Goal: Information Seeking & Learning: Learn about a topic

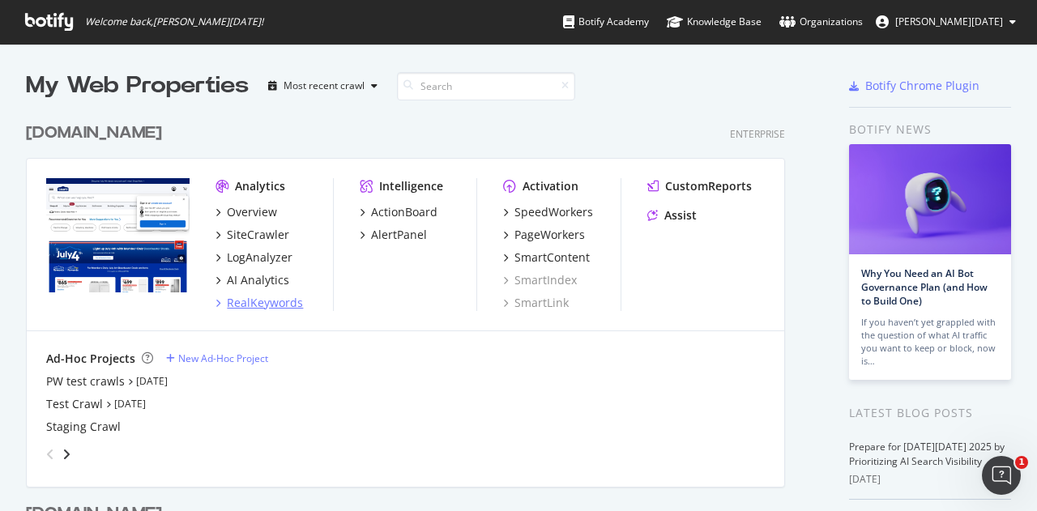
click at [253, 304] on div "RealKeywords" at bounding box center [265, 303] width 76 height 16
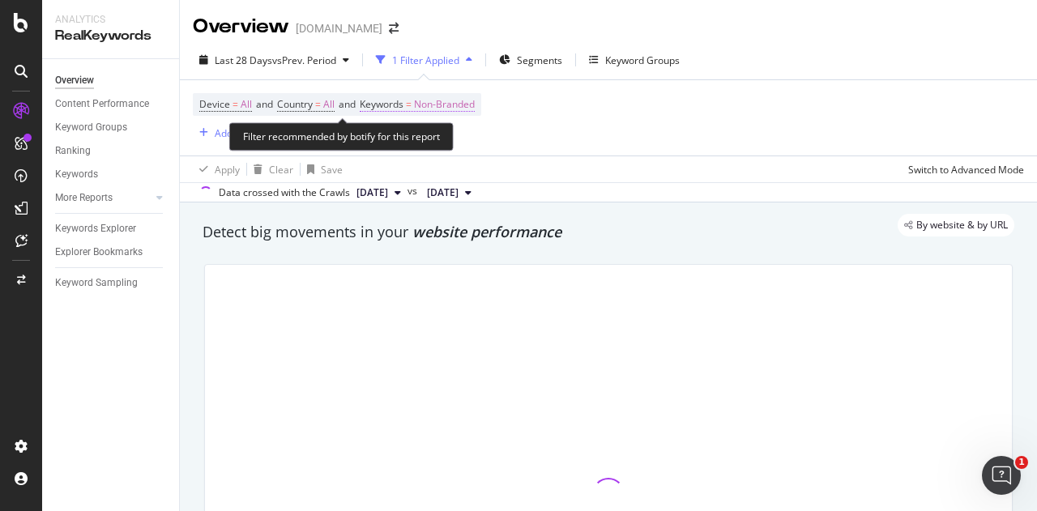
click at [431, 104] on span "Non-Branded" at bounding box center [444, 104] width 61 height 23
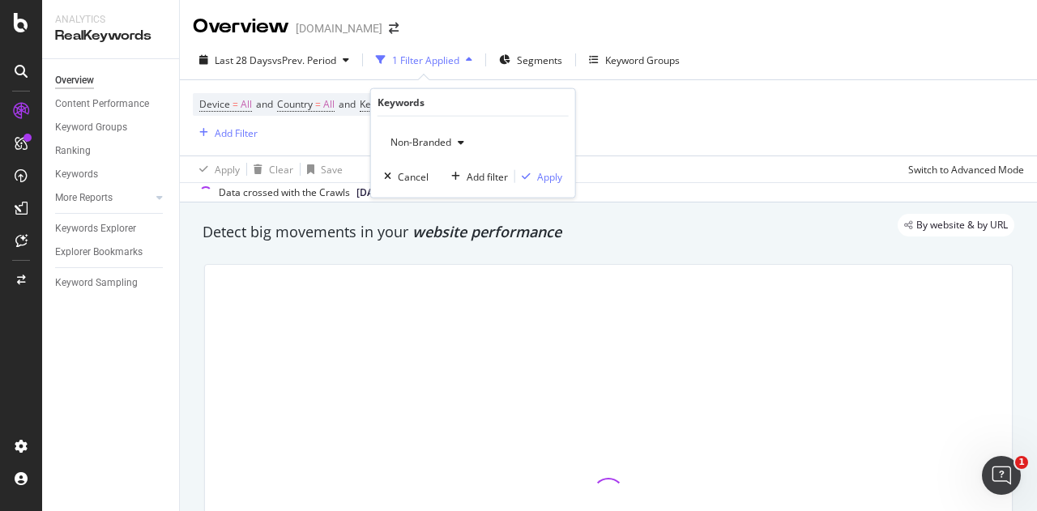
click at [438, 143] on span "Non-Branded" at bounding box center [417, 142] width 67 height 14
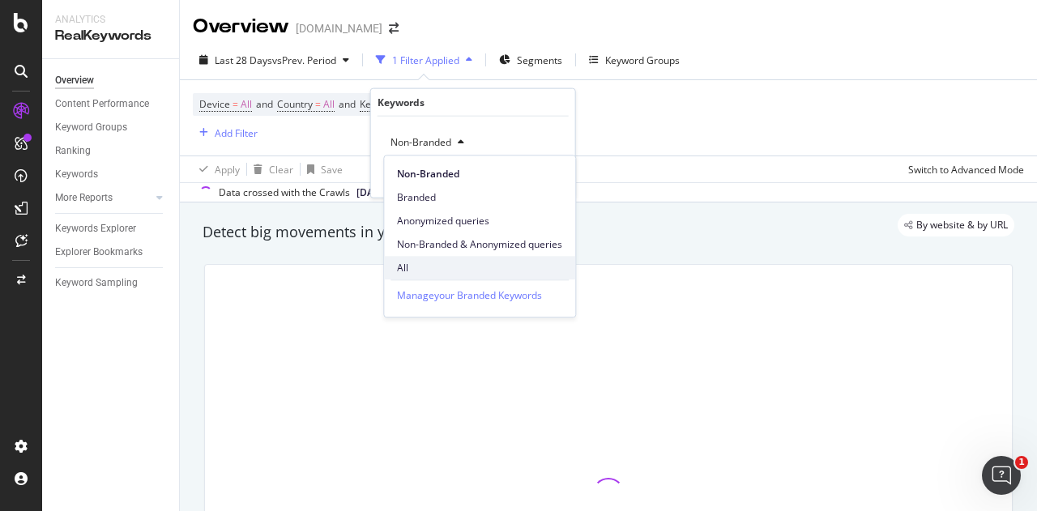
click at [405, 262] on span "All" at bounding box center [479, 268] width 165 height 15
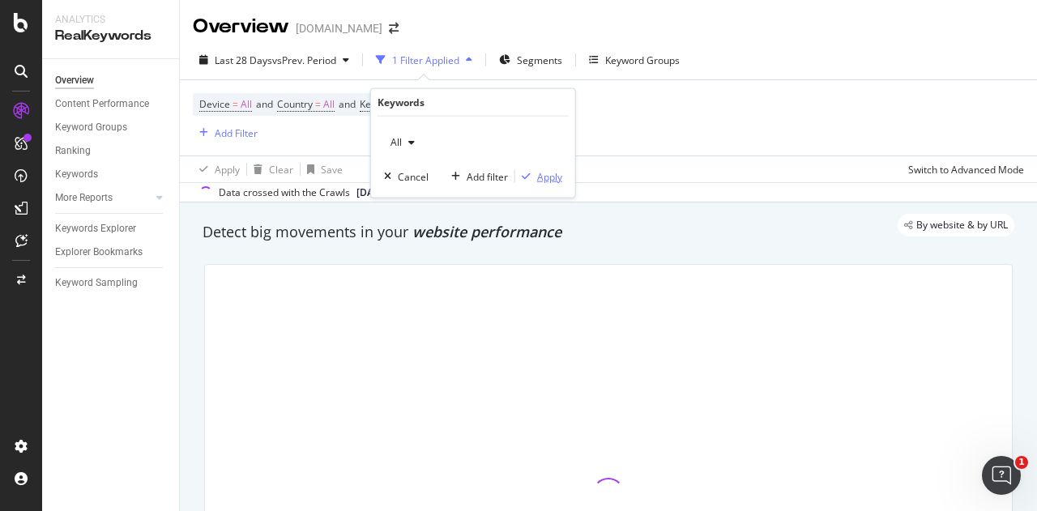
click at [532, 172] on div "button" at bounding box center [526, 177] width 22 height 10
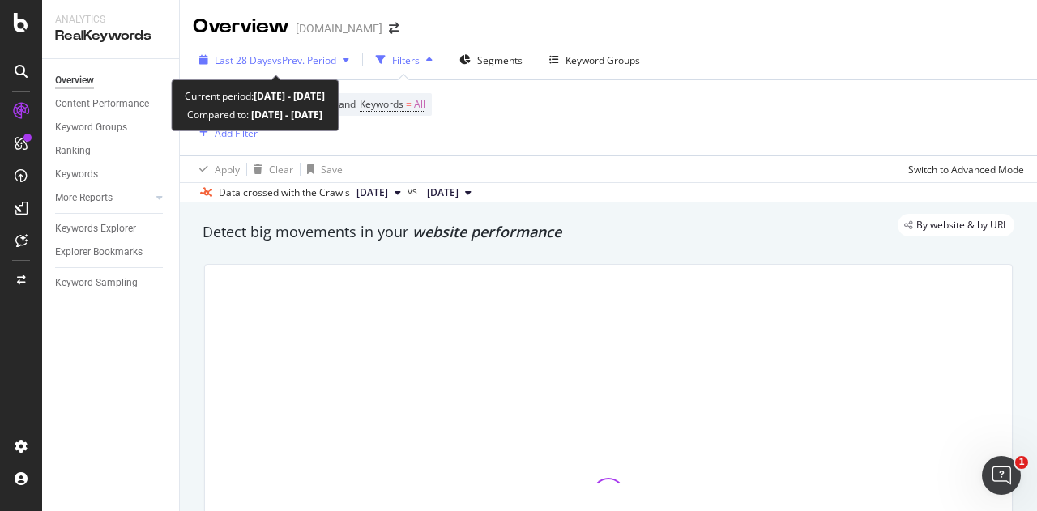
click at [301, 58] on span "vs Prev. Period" at bounding box center [304, 60] width 64 height 14
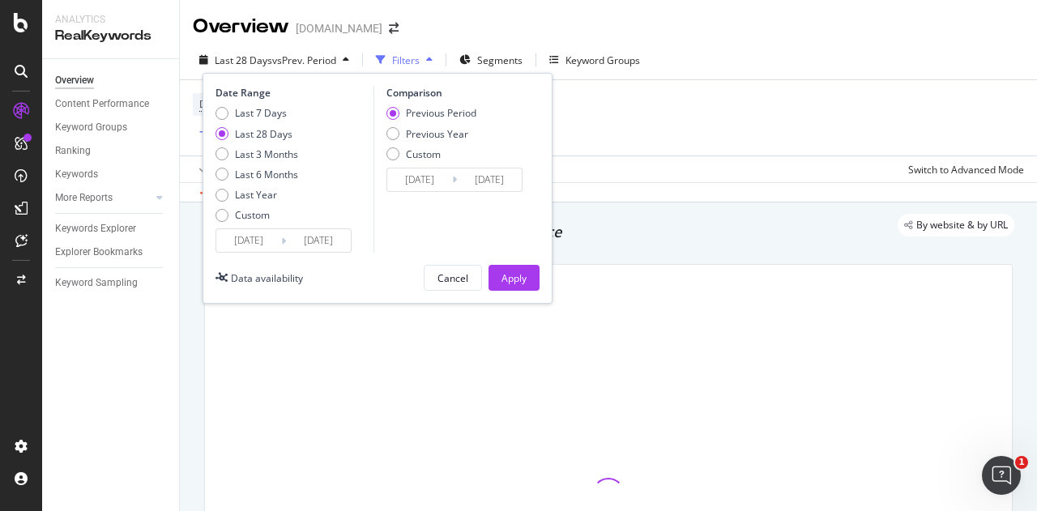
click at [243, 223] on div "Last 7 Days Last 28 Days Last 3 Months Last 6 Months Last Year Custom" at bounding box center [257, 167] width 83 height 122
click at [247, 216] on div "Custom" at bounding box center [252, 215] width 35 height 14
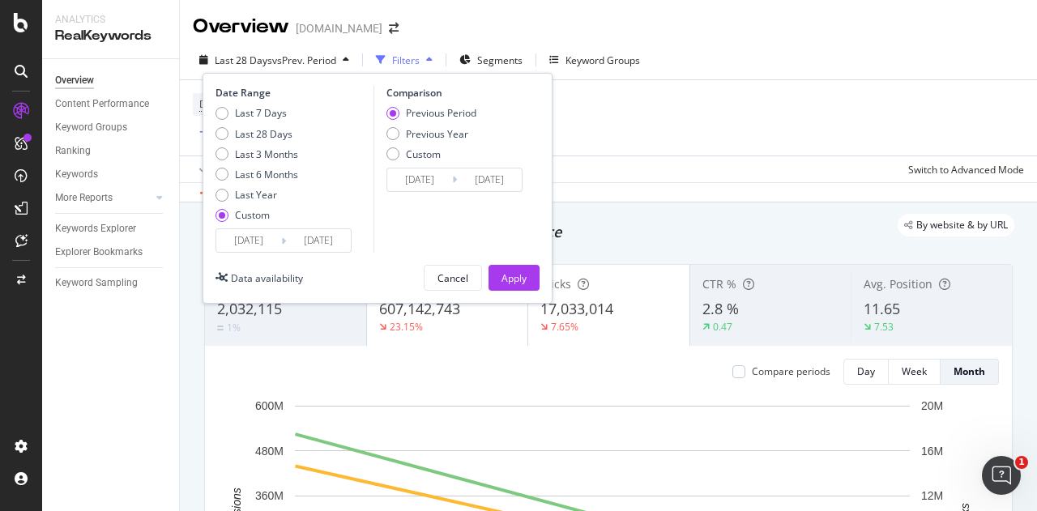
click at [246, 231] on input "[DATE]" at bounding box center [248, 240] width 65 height 23
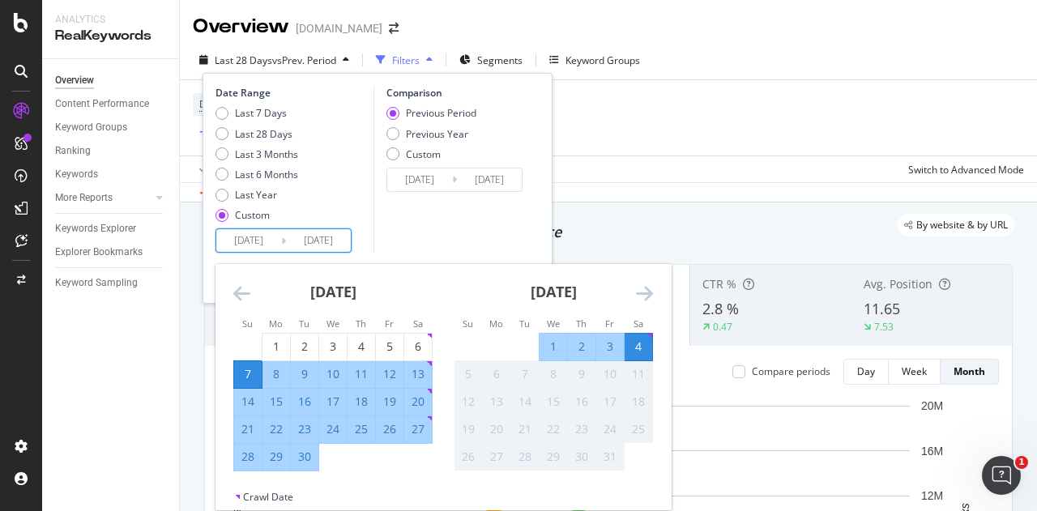
click at [240, 288] on icon "Move backward to switch to the previous month." at bounding box center [241, 293] width 17 height 19
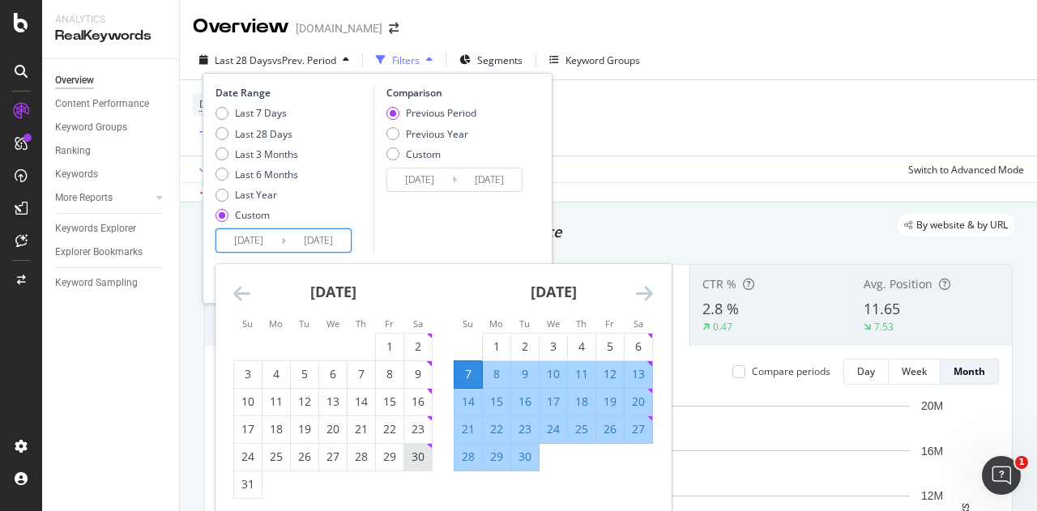
click at [412, 457] on div "30" at bounding box center [418, 457] width 28 height 16
type input "[DATE]"
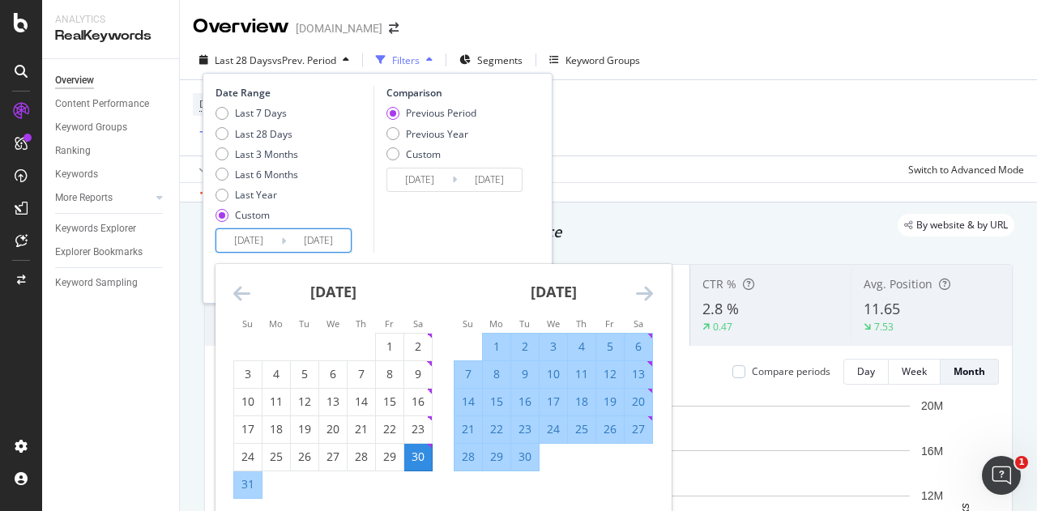
click at [650, 287] on icon "Move forward to switch to the next month." at bounding box center [644, 293] width 17 height 19
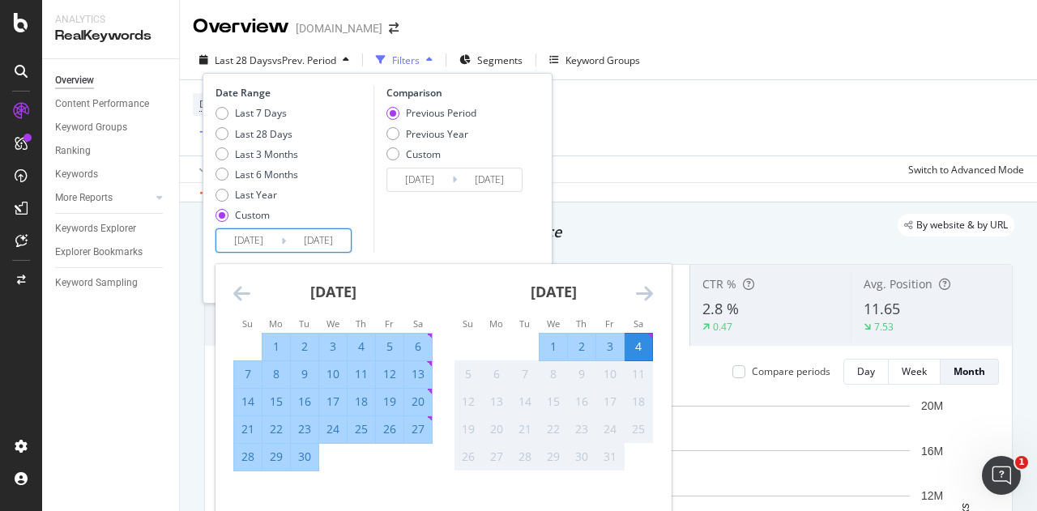
click at [616, 348] on div "3" at bounding box center [610, 347] width 28 height 16
type input "[DATE]"
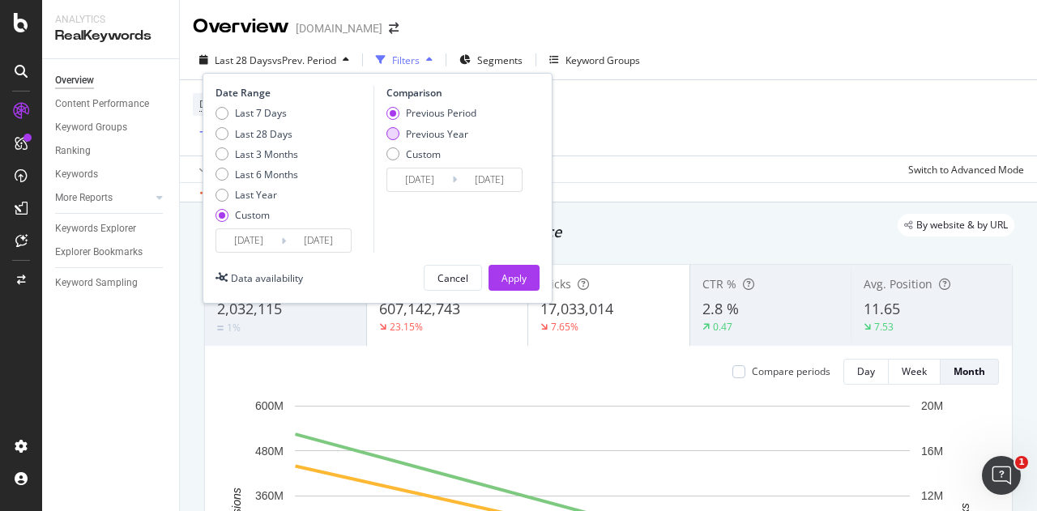
click at [395, 135] on div "Previous Year" at bounding box center [393, 133] width 13 height 13
type input "[DATE]"
click at [511, 279] on div "Apply" at bounding box center [514, 278] width 25 height 14
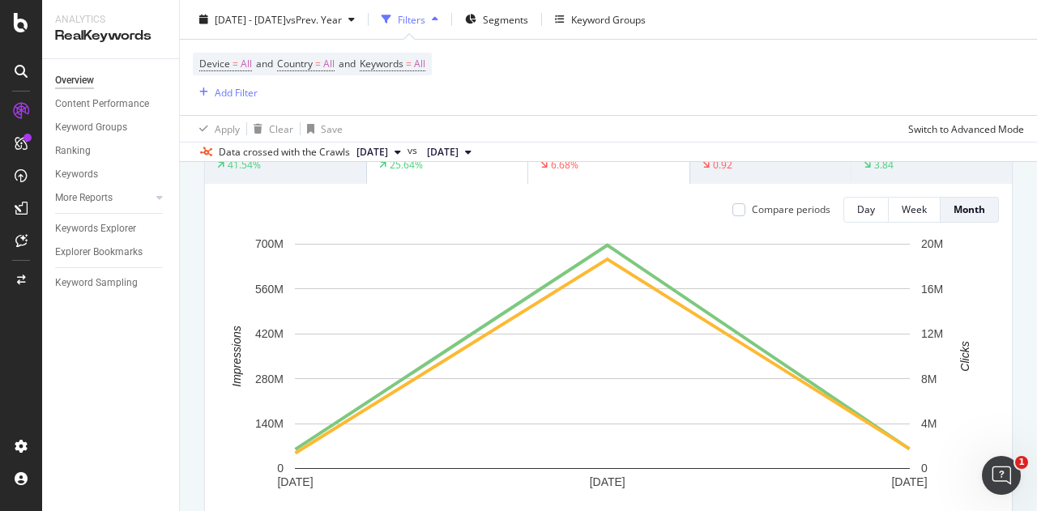
scroll to position [81, 0]
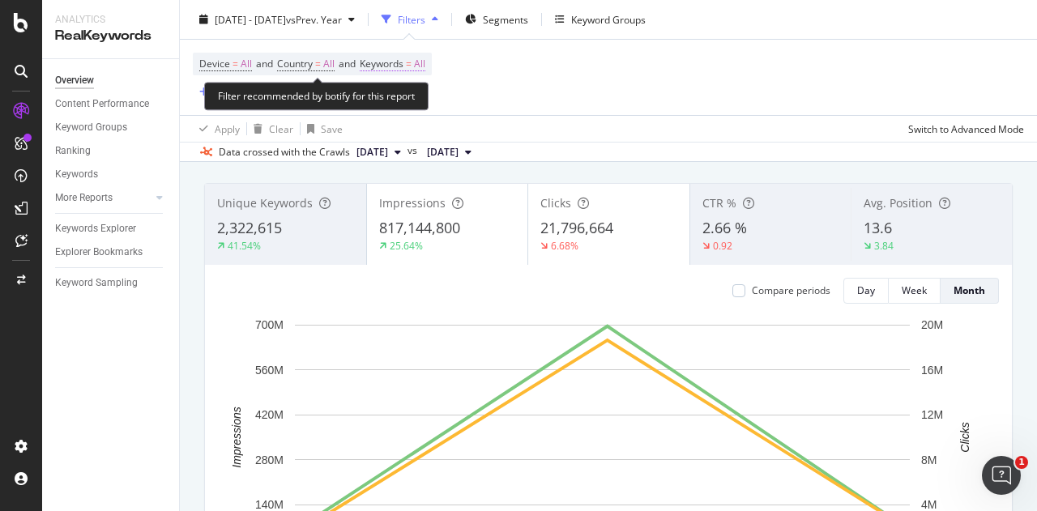
click at [412, 62] on span "=" at bounding box center [409, 64] width 6 height 14
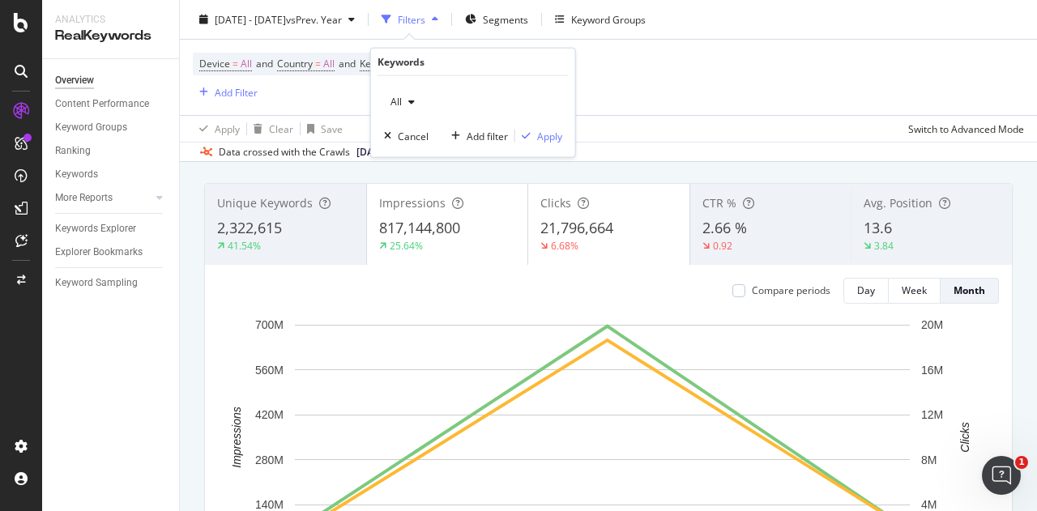
click at [408, 101] on icon "button" at bounding box center [411, 102] width 6 height 10
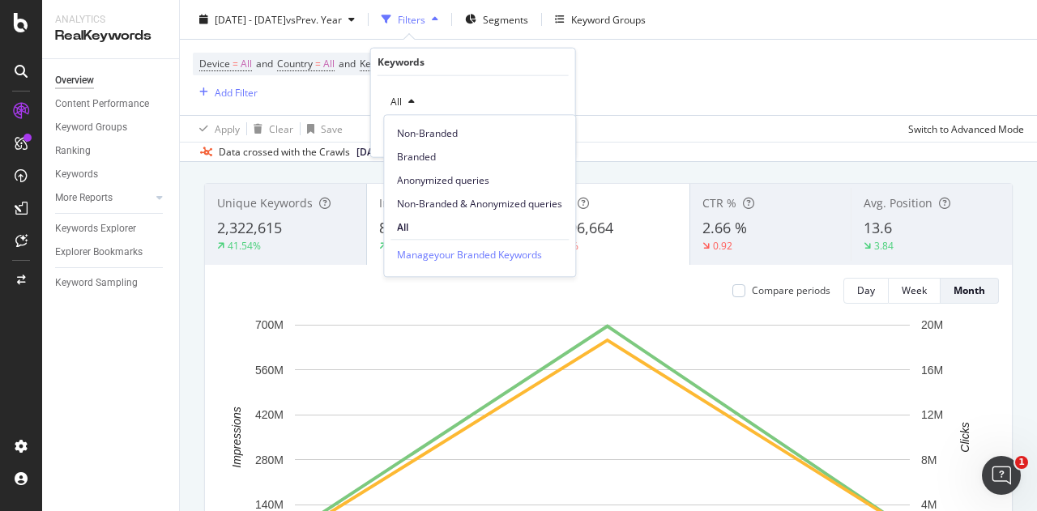
click at [623, 106] on div "Device = All and Country = All and Keywords = All Add Filter" at bounding box center [608, 77] width 831 height 75
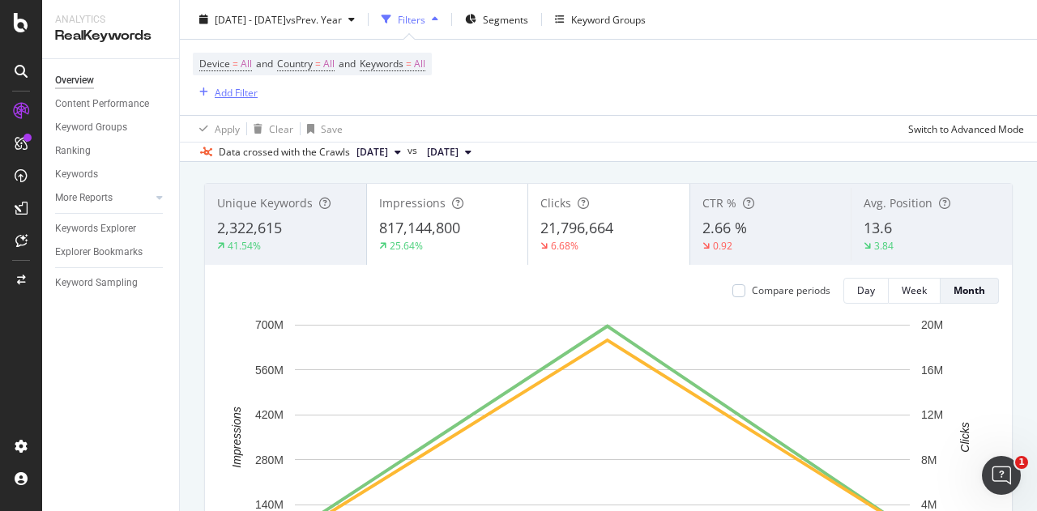
click at [233, 88] on div "Add Filter" at bounding box center [236, 92] width 43 height 14
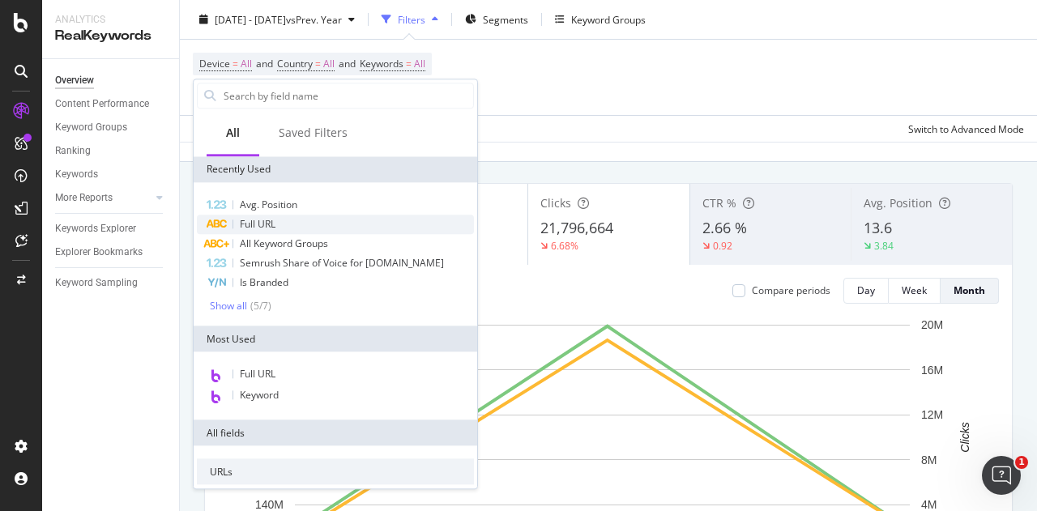
click at [253, 223] on span "Full URL" at bounding box center [258, 224] width 36 height 14
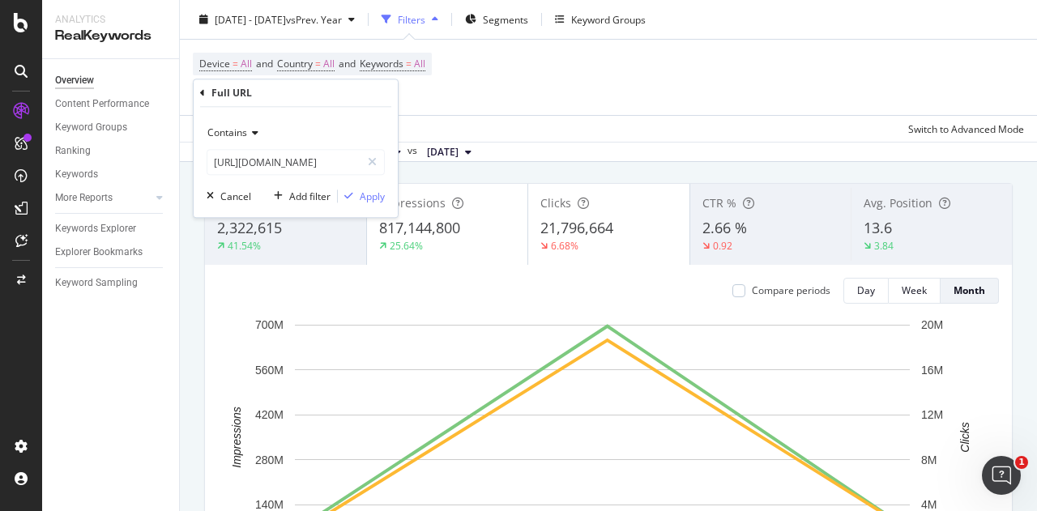
scroll to position [83, 0]
click at [461, 103] on div "Device = All and Country = All and Keywords = All Add Filter" at bounding box center [608, 77] width 831 height 75
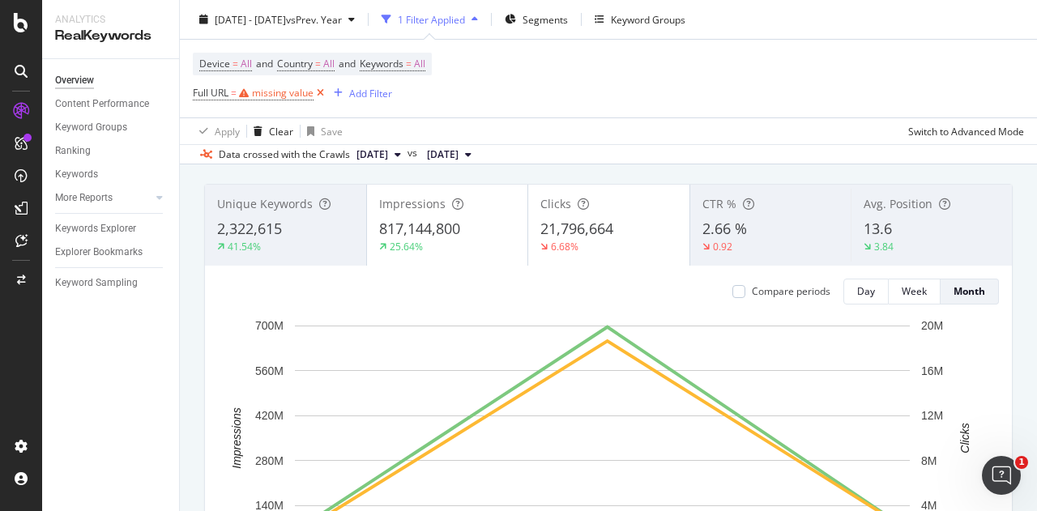
click at [321, 95] on icon at bounding box center [321, 93] width 14 height 16
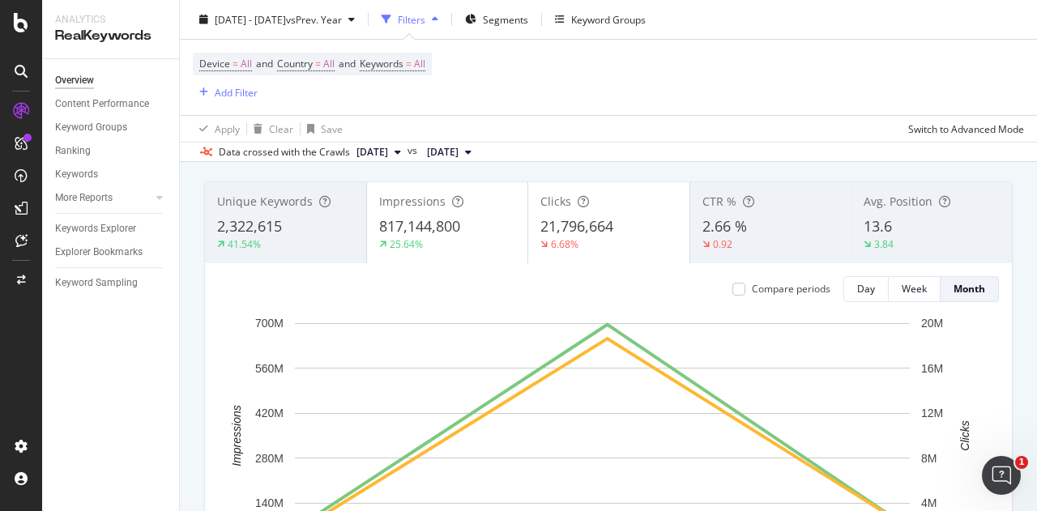
scroll to position [81, 0]
